Goal: Find contact information: Find contact information

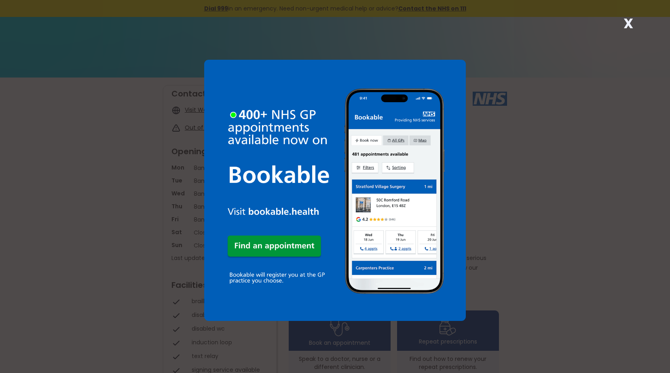
click at [615, 18] on div "X" at bounding box center [335, 186] width 670 height 373
click at [630, 22] on strong "X" at bounding box center [628, 23] width 10 height 19
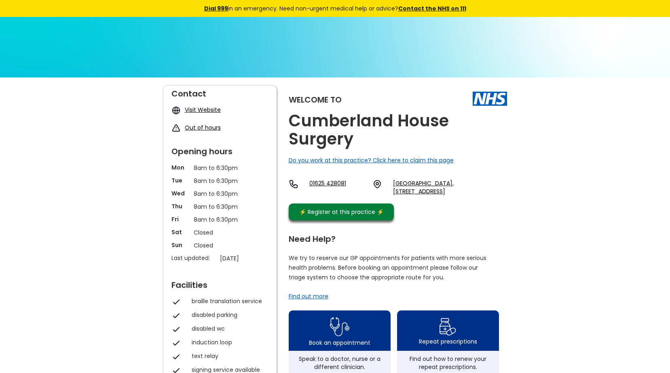
drag, startPoint x: 390, startPoint y: 183, endPoint x: 483, endPoint y: 200, distance: 94.4
click at [483, 196] on div "01625 [GEOGRAPHIC_DATA][STREET_ADDRESS][GEOGRAPHIC_DATA]" at bounding box center [398, 187] width 218 height 16
copy link "[GEOGRAPHIC_DATA], [STREET_ADDRESS]"
drag, startPoint x: 335, startPoint y: 183, endPoint x: 354, endPoint y: 178, distance: 19.5
click at [354, 178] on div "Welcome to [GEOGRAPHIC_DATA] Surgery Do you work at this practice? Click here t…" at bounding box center [398, 155] width 218 height 139
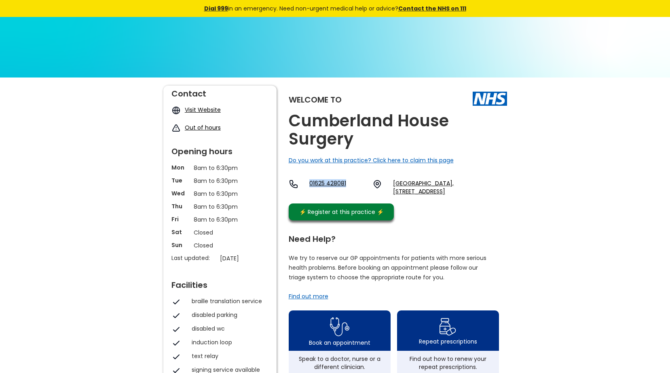
drag, startPoint x: 308, startPoint y: 184, endPoint x: 346, endPoint y: 183, distance: 38.8
click at [346, 183] on div "01625 [GEOGRAPHIC_DATA][STREET_ADDRESS][GEOGRAPHIC_DATA]" at bounding box center [398, 187] width 218 height 16
drag, startPoint x: 346, startPoint y: 183, endPoint x: 331, endPoint y: 184, distance: 15.0
copy link "01625 428081"
